Goal: Transaction & Acquisition: Purchase product/service

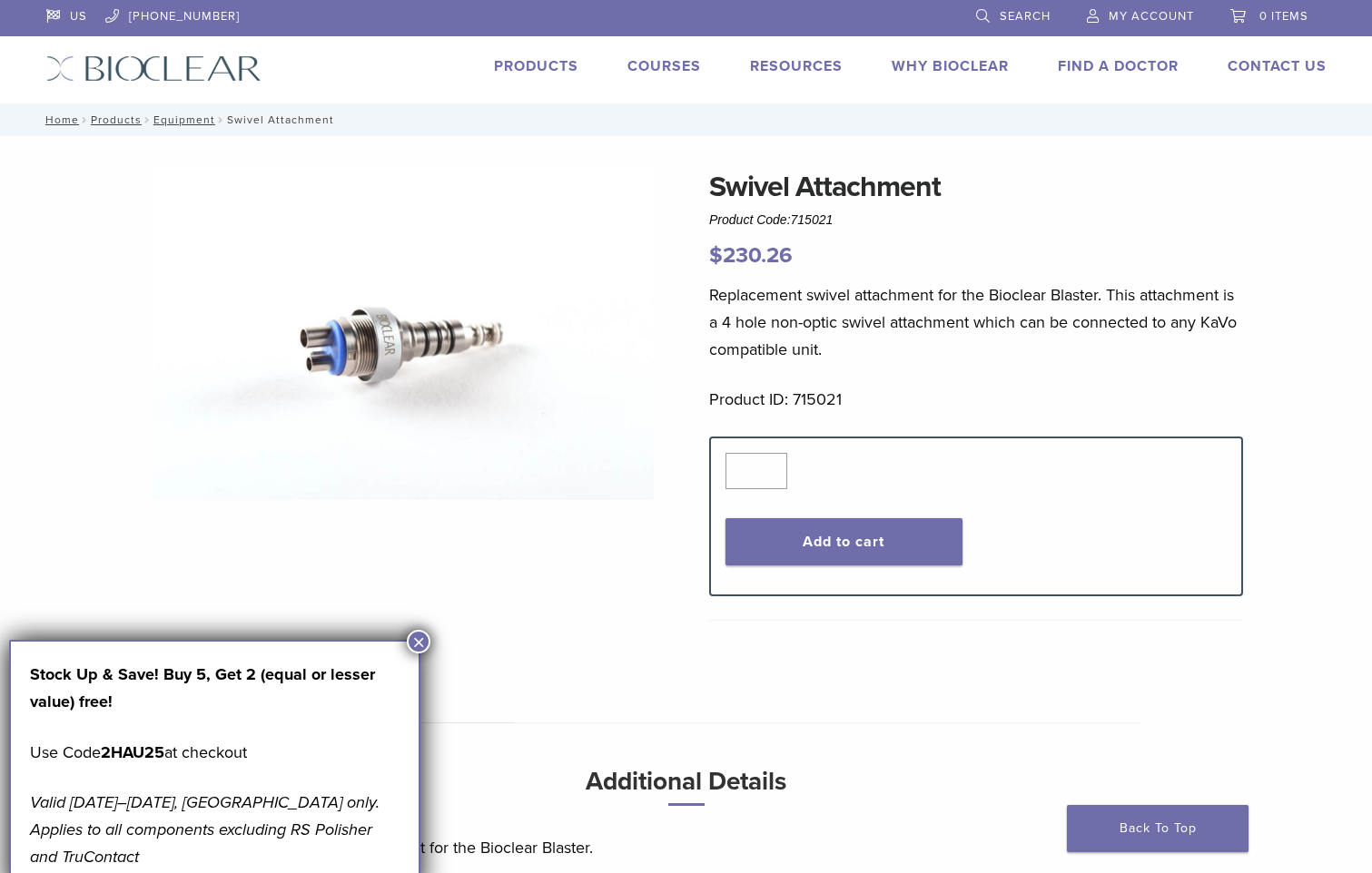
click at [385, 333] on img at bounding box center [403, 333] width 502 height 335
click at [380, 333] on img at bounding box center [403, 333] width 502 height 335
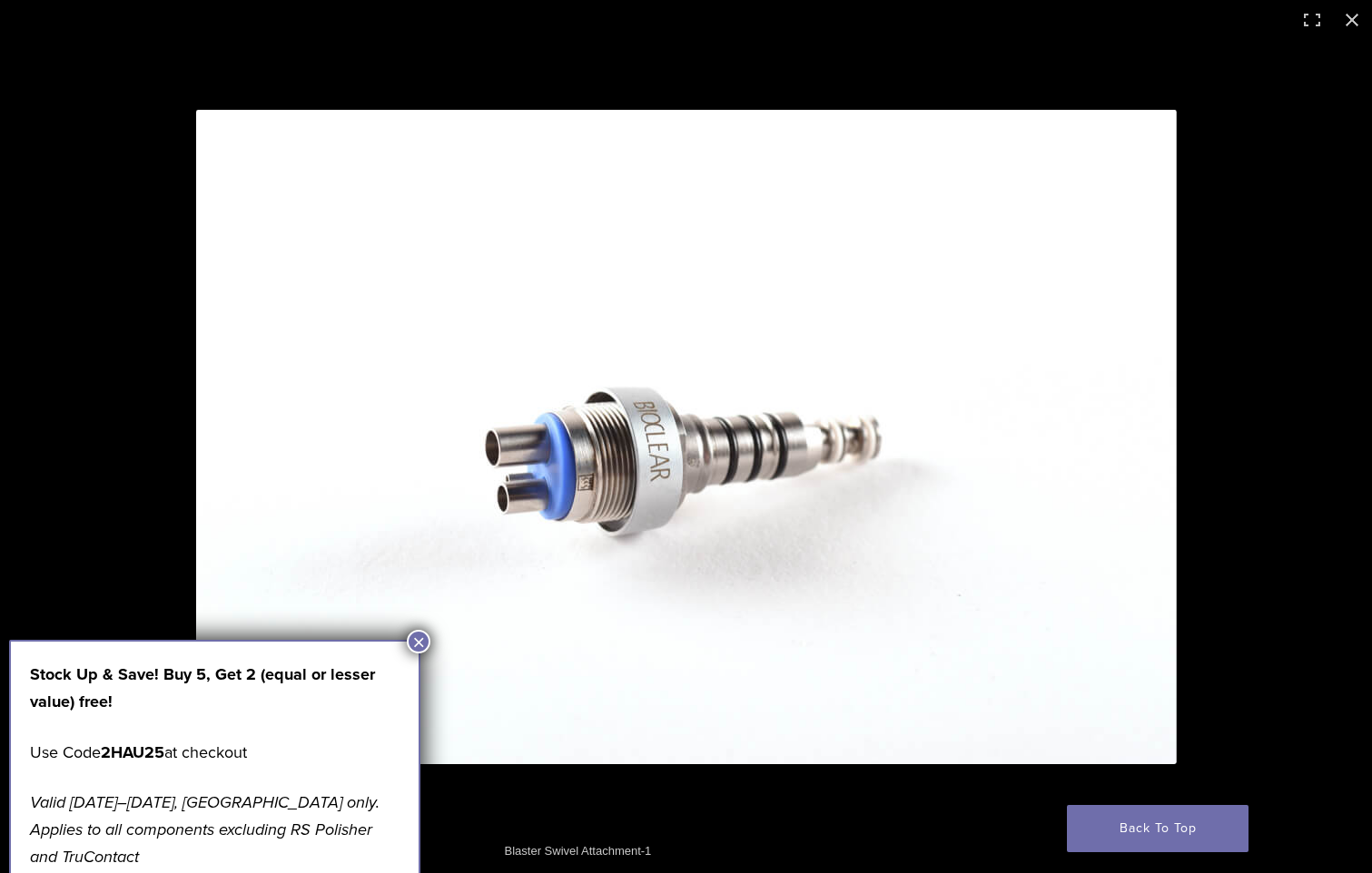
click at [417, 642] on button "×" at bounding box center [418, 642] width 24 height 24
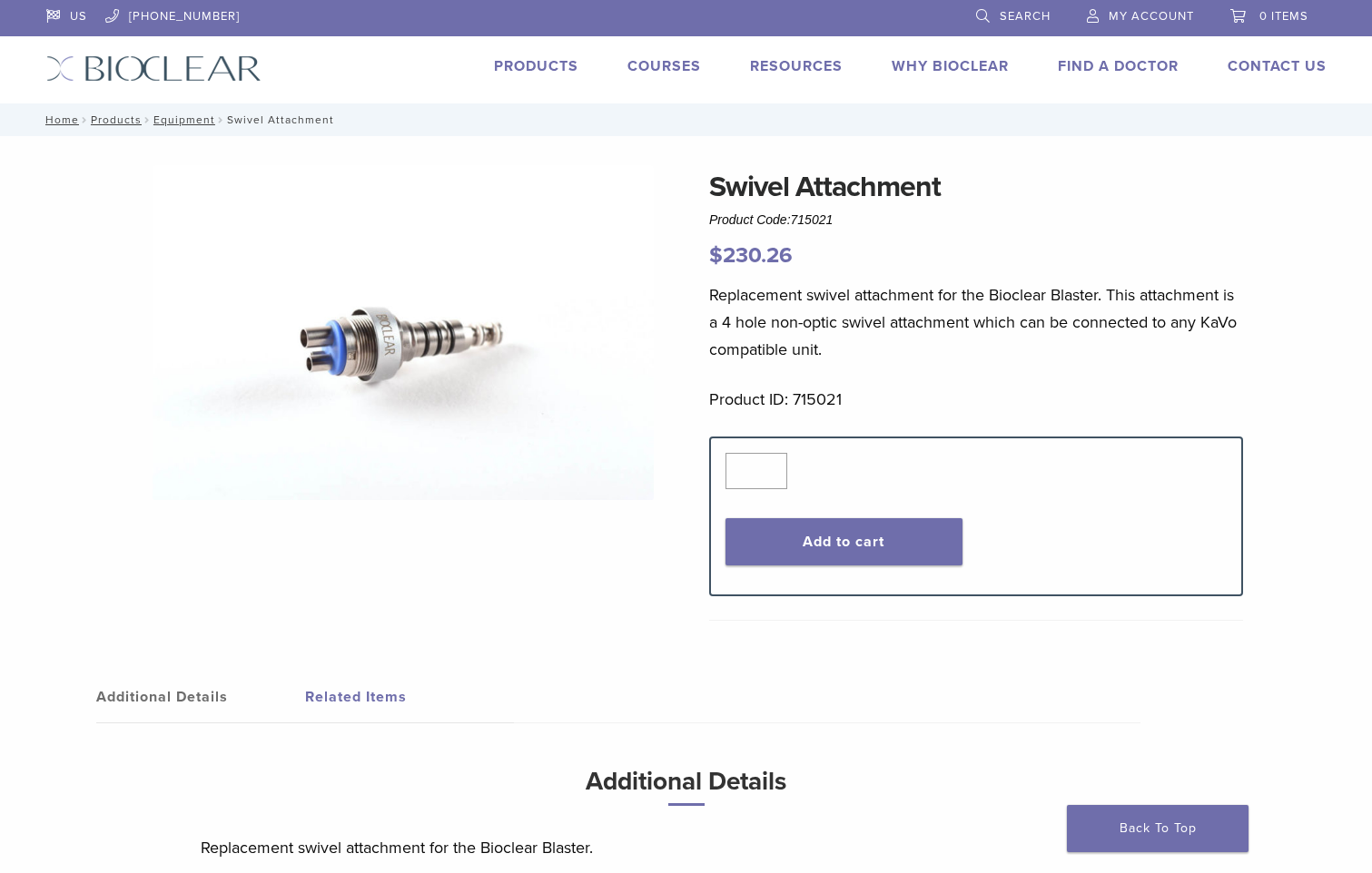
click at [251, 302] on img at bounding box center [403, 333] width 502 height 335
